Goal: Answer question/provide support: Share knowledge or assist other users

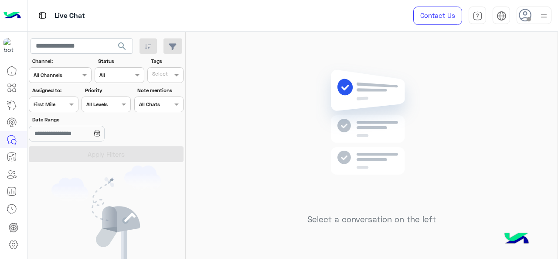
click at [58, 105] on div at bounding box center [53, 103] width 48 height 8
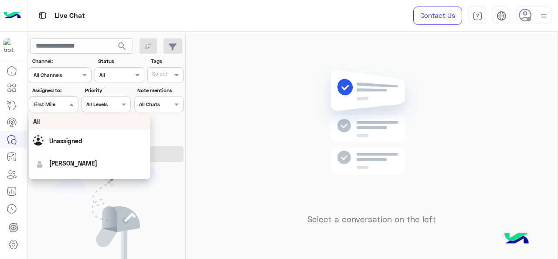
click at [58, 126] on div "All" at bounding box center [89, 121] width 113 height 9
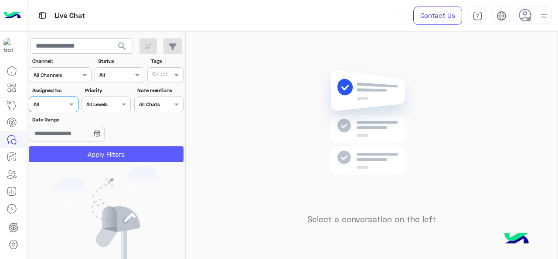
click at [72, 156] on button "Apply Filters" at bounding box center [106, 154] width 155 height 16
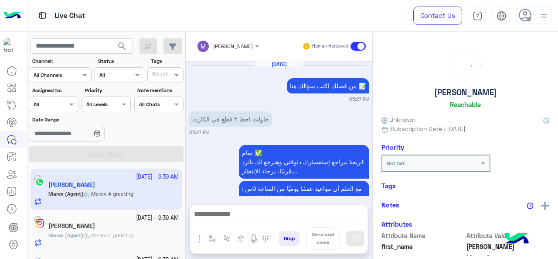
scroll to position [291, 0]
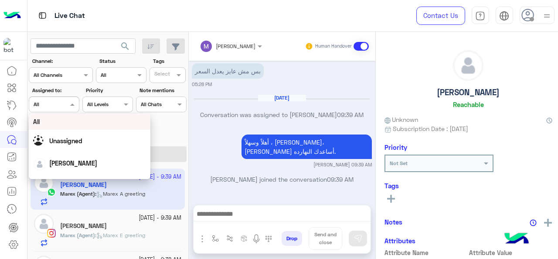
click at [70, 104] on span at bounding box center [73, 103] width 11 height 9
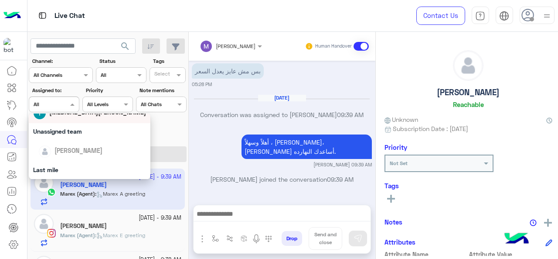
scroll to position [87, 0]
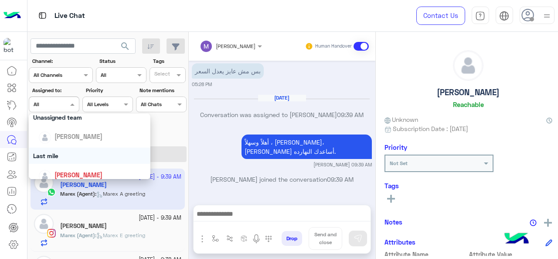
click at [63, 152] on div "Last mile" at bounding box center [90, 155] width 122 height 16
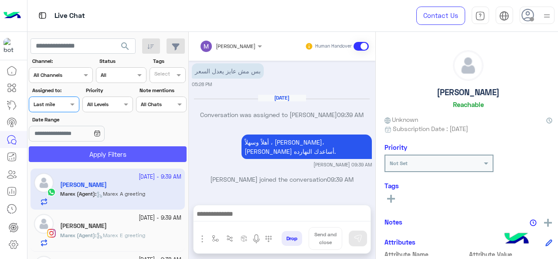
click at [78, 150] on button "Apply Filters" at bounding box center [108, 154] width 158 height 16
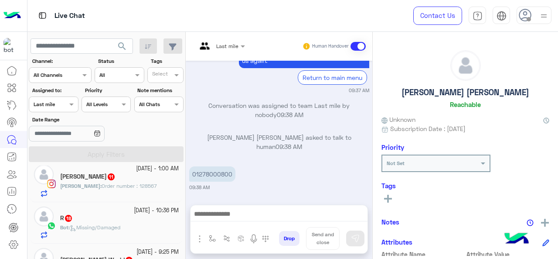
scroll to position [135, 0]
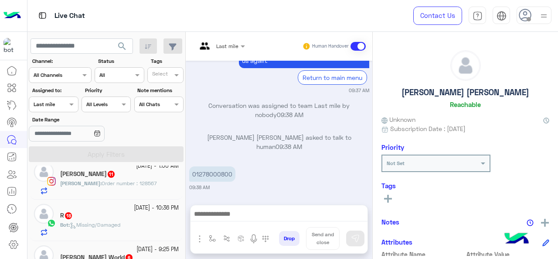
click at [59, 107] on div "Assigned on Last mile" at bounding box center [48, 104] width 38 height 8
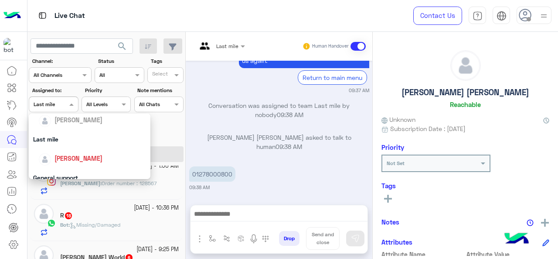
scroll to position [131, 0]
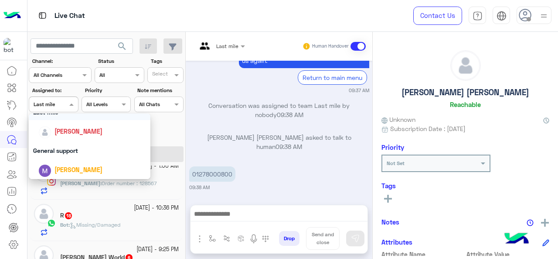
click at [67, 115] on div "Last mile" at bounding box center [90, 112] width 122 height 16
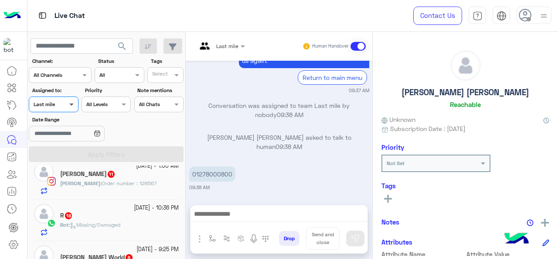
click at [70, 109] on span at bounding box center [72, 103] width 11 height 9
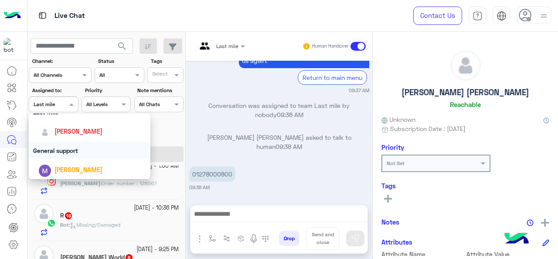
click at [73, 151] on div "General support" at bounding box center [90, 150] width 122 height 16
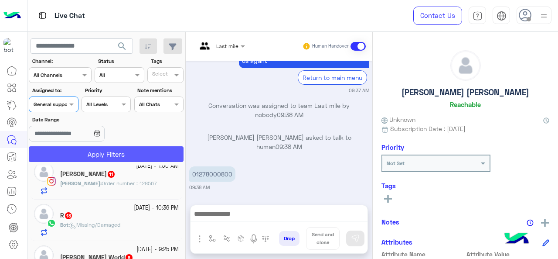
click at [74, 153] on button "Apply Filters" at bounding box center [106, 154] width 155 height 16
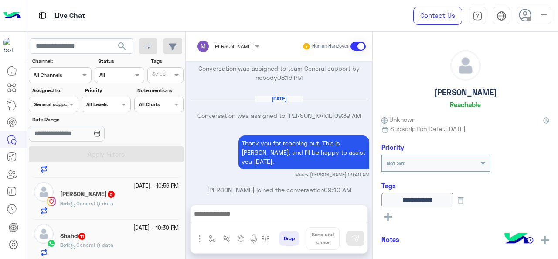
scroll to position [490, 0]
click at [67, 103] on span at bounding box center [72, 103] width 11 height 9
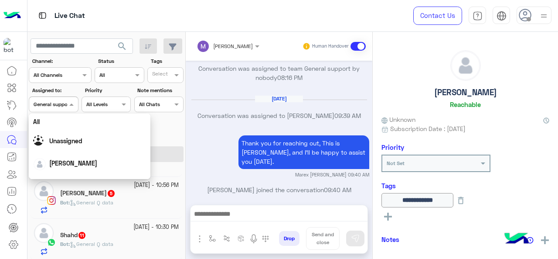
scroll to position [171, 0]
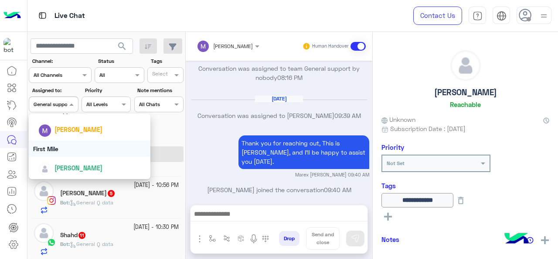
click at [75, 150] on div "First Mile" at bounding box center [90, 148] width 122 height 16
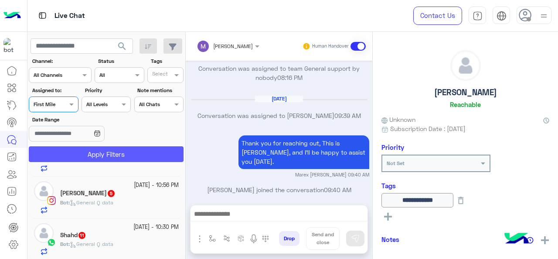
click at [80, 151] on button "Apply Filters" at bounding box center [106, 154] width 155 height 16
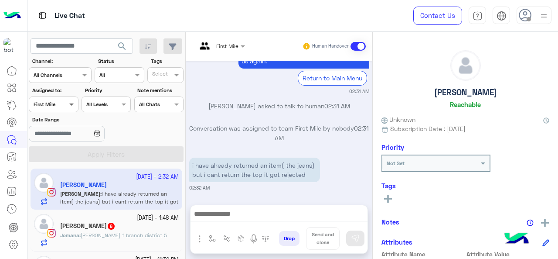
click at [74, 103] on span at bounding box center [72, 103] width 11 height 9
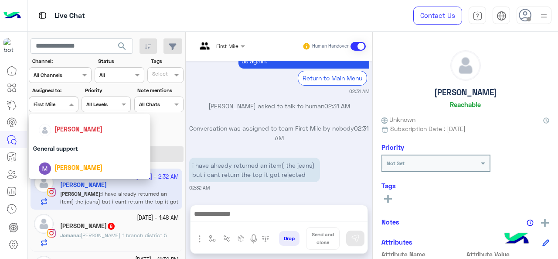
scroll to position [84, 0]
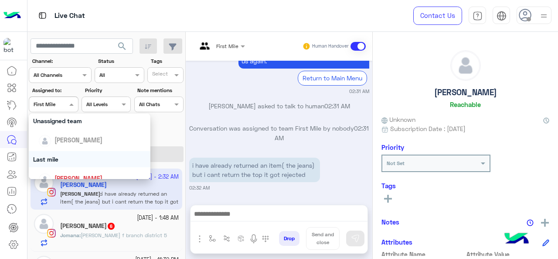
click at [59, 162] on div "Last mile" at bounding box center [90, 159] width 122 height 16
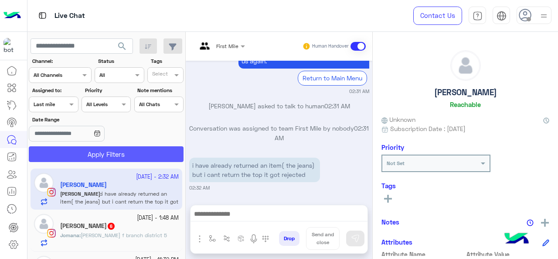
click at [70, 159] on button "Apply Filters" at bounding box center [106, 154] width 155 height 16
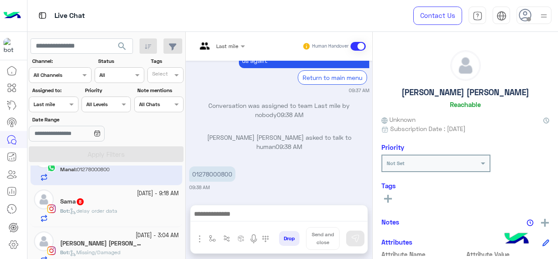
scroll to position [44, 0]
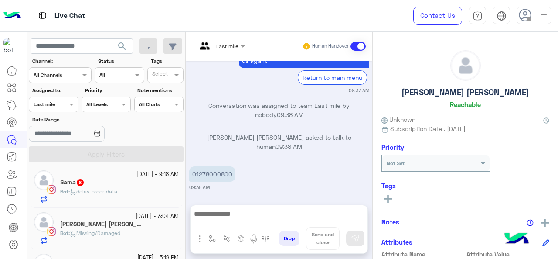
click at [68, 109] on div "Assigned on Last mile" at bounding box center [53, 104] width 49 height 16
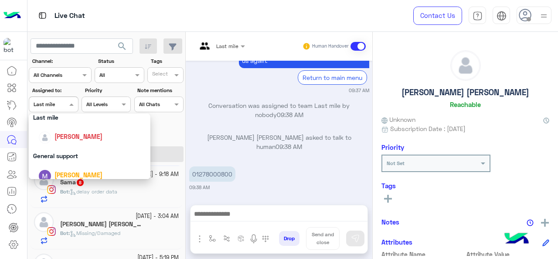
scroll to position [171, 0]
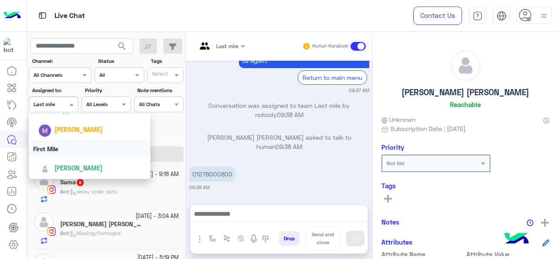
click at [58, 150] on div "First Mile" at bounding box center [90, 148] width 122 height 16
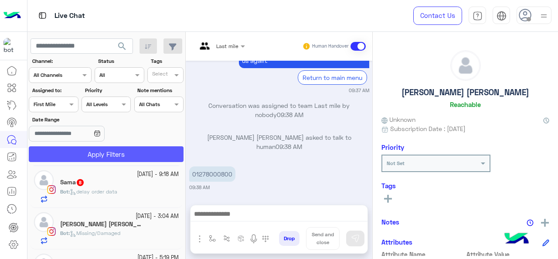
click at [75, 152] on button "Apply Filters" at bounding box center [106, 154] width 155 height 16
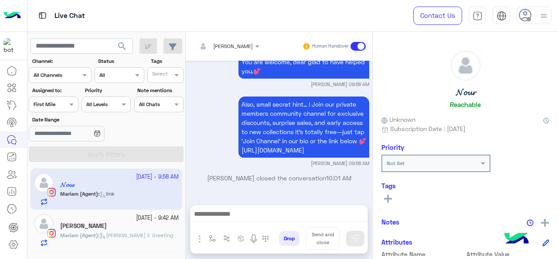
scroll to position [406, 0]
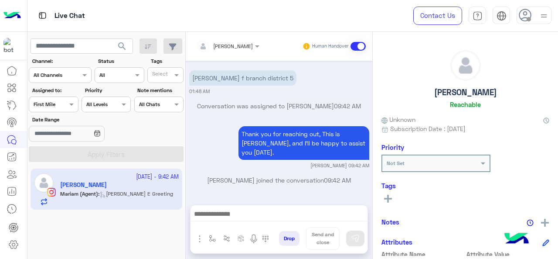
scroll to position [418, 0]
